Goal: Find specific page/section: Find specific page/section

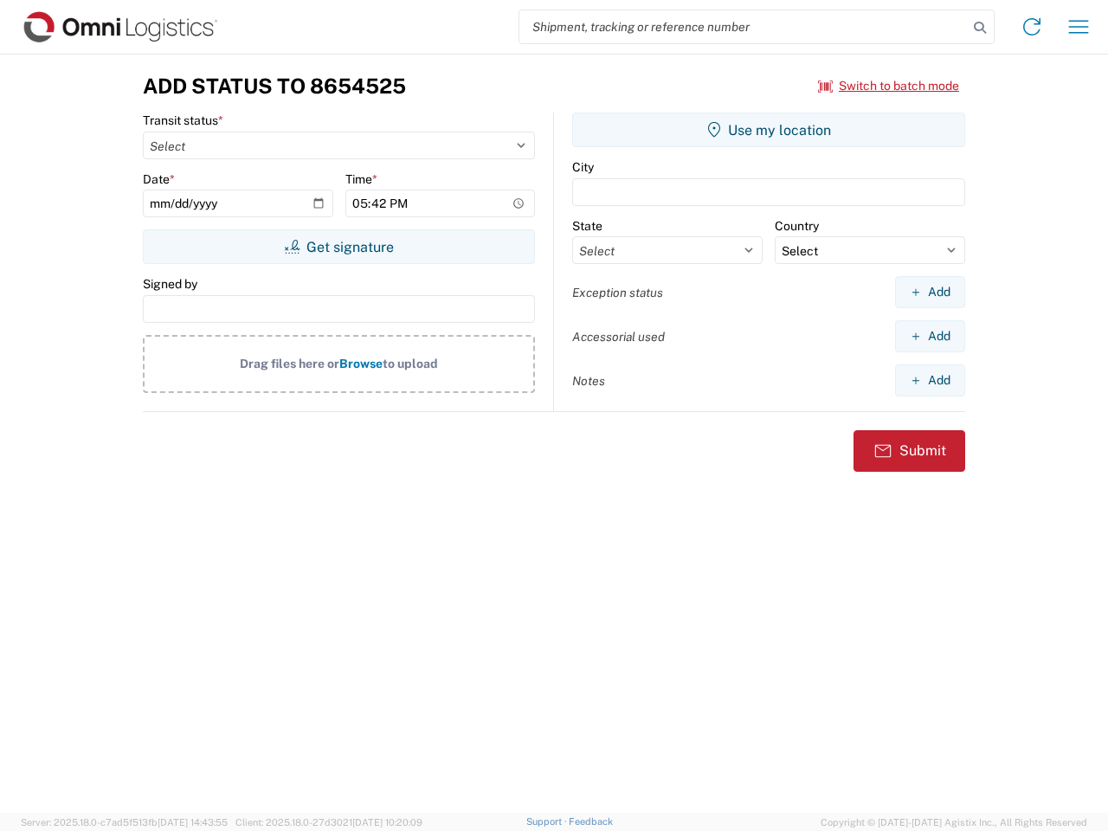
click at [743, 27] on input "search" at bounding box center [743, 26] width 448 height 33
click at [979, 28] on icon at bounding box center [979, 28] width 24 height 24
click at [1031, 27] on icon at bounding box center [1032, 27] width 28 height 28
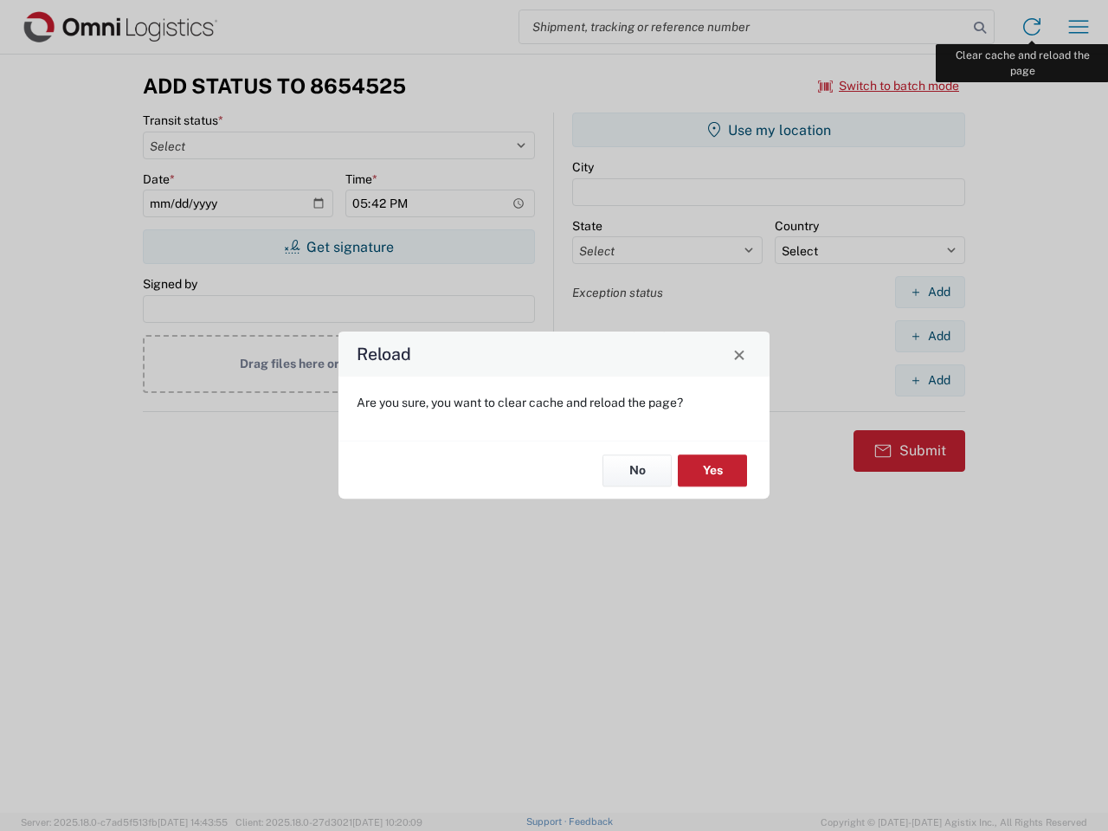
click at [1078, 27] on div "Reload Are you sure, you want to clear cache and reload the page? No Yes" at bounding box center [554, 415] width 1108 height 831
click at [889, 86] on div "Reload Are you sure, you want to clear cache and reload the page? No Yes" at bounding box center [554, 415] width 1108 height 831
click at [338, 247] on div "Reload Are you sure, you want to clear cache and reload the page? No Yes" at bounding box center [554, 415] width 1108 height 831
click at [768, 130] on div "Reload Are you sure, you want to clear cache and reload the page? No Yes" at bounding box center [554, 415] width 1108 height 831
click at [929, 292] on div "Reload Are you sure, you want to clear cache and reload the page? No Yes" at bounding box center [554, 415] width 1108 height 831
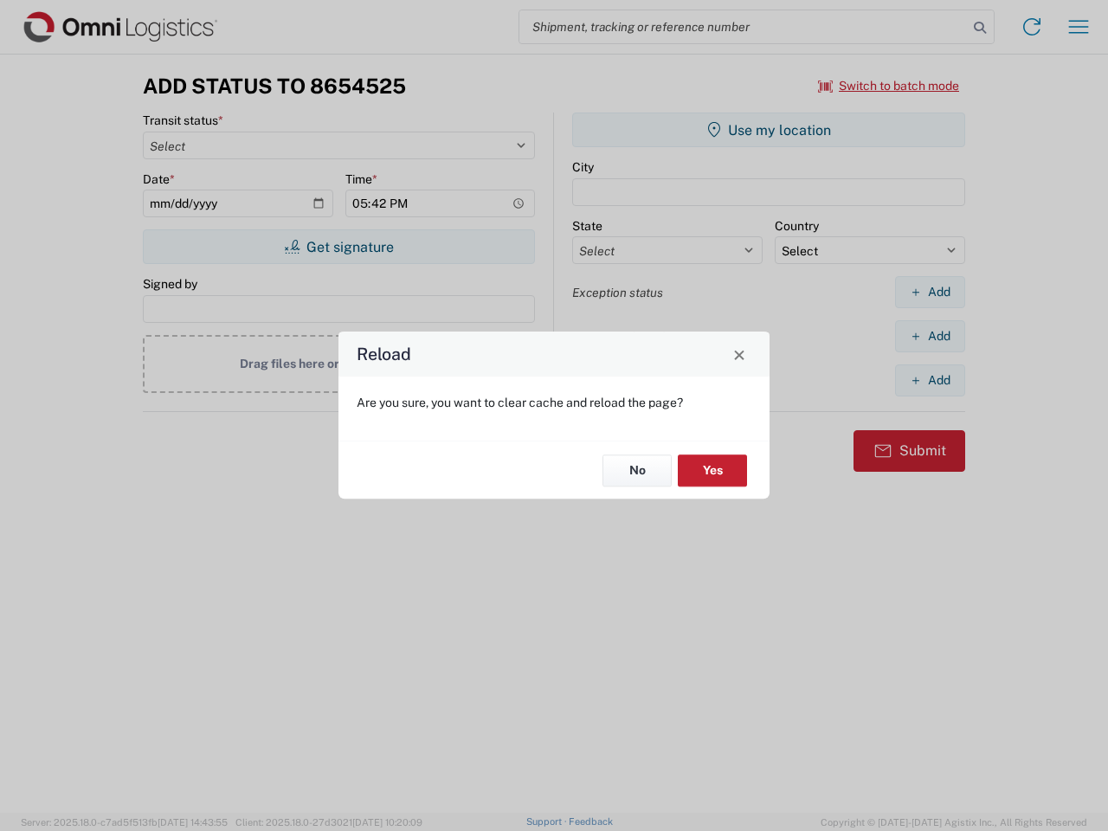
click at [929, 336] on div "Reload Are you sure, you want to clear cache and reload the page? No Yes" at bounding box center [554, 415] width 1108 height 831
click at [929, 380] on div "Reload Are you sure, you want to clear cache and reload the page? No Yes" at bounding box center [554, 415] width 1108 height 831
